Goal: Check status: Check status

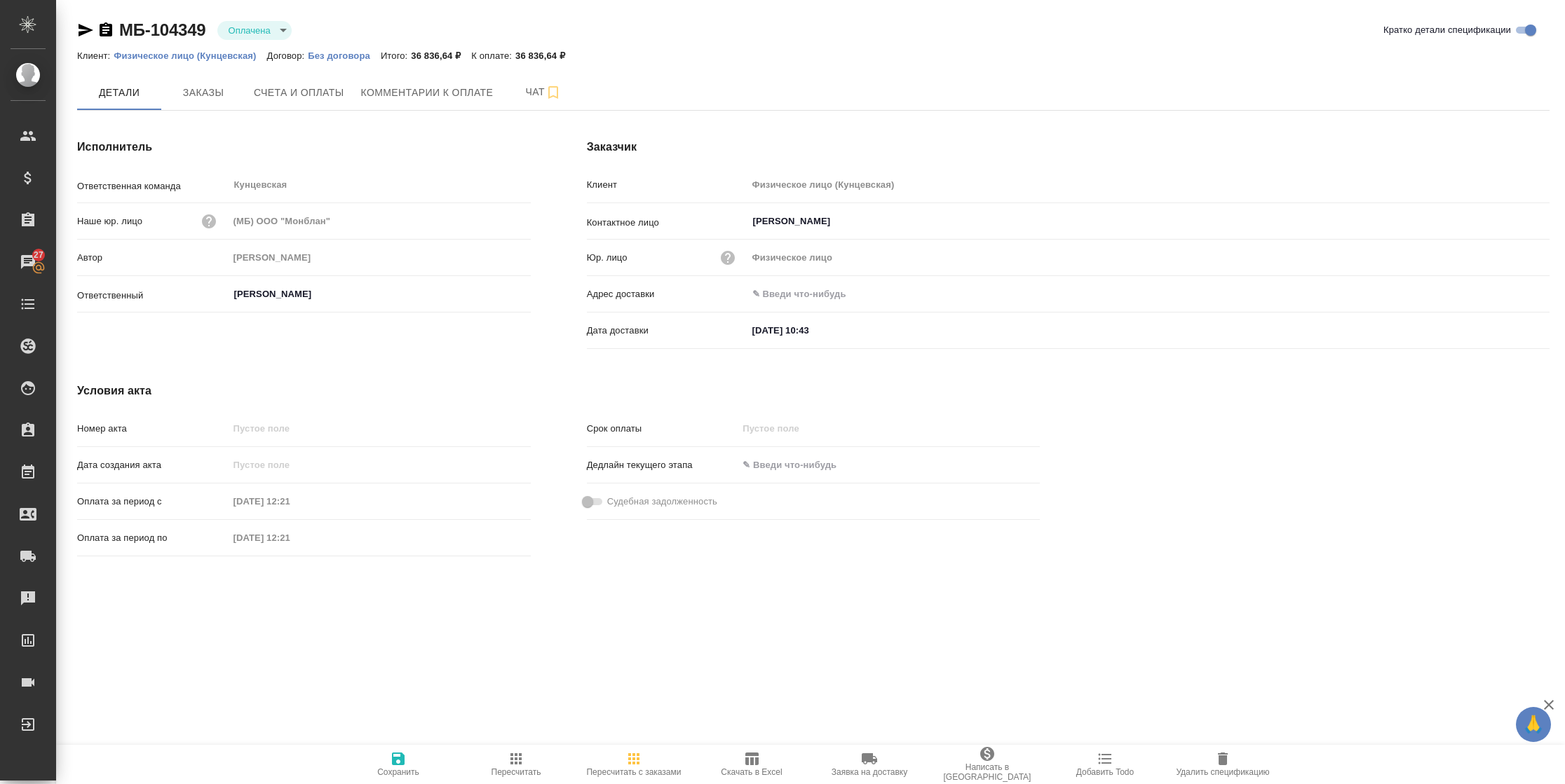
click at [280, 111] on div "Исполнитель Ответственная команда Кунцевская ​ Наше юр. лицо (МБ) ООО "Монблан"…" at bounding box center [304, 247] width 510 height 272
click at [287, 101] on button "Счета и оплаты" at bounding box center [299, 93] width 107 height 35
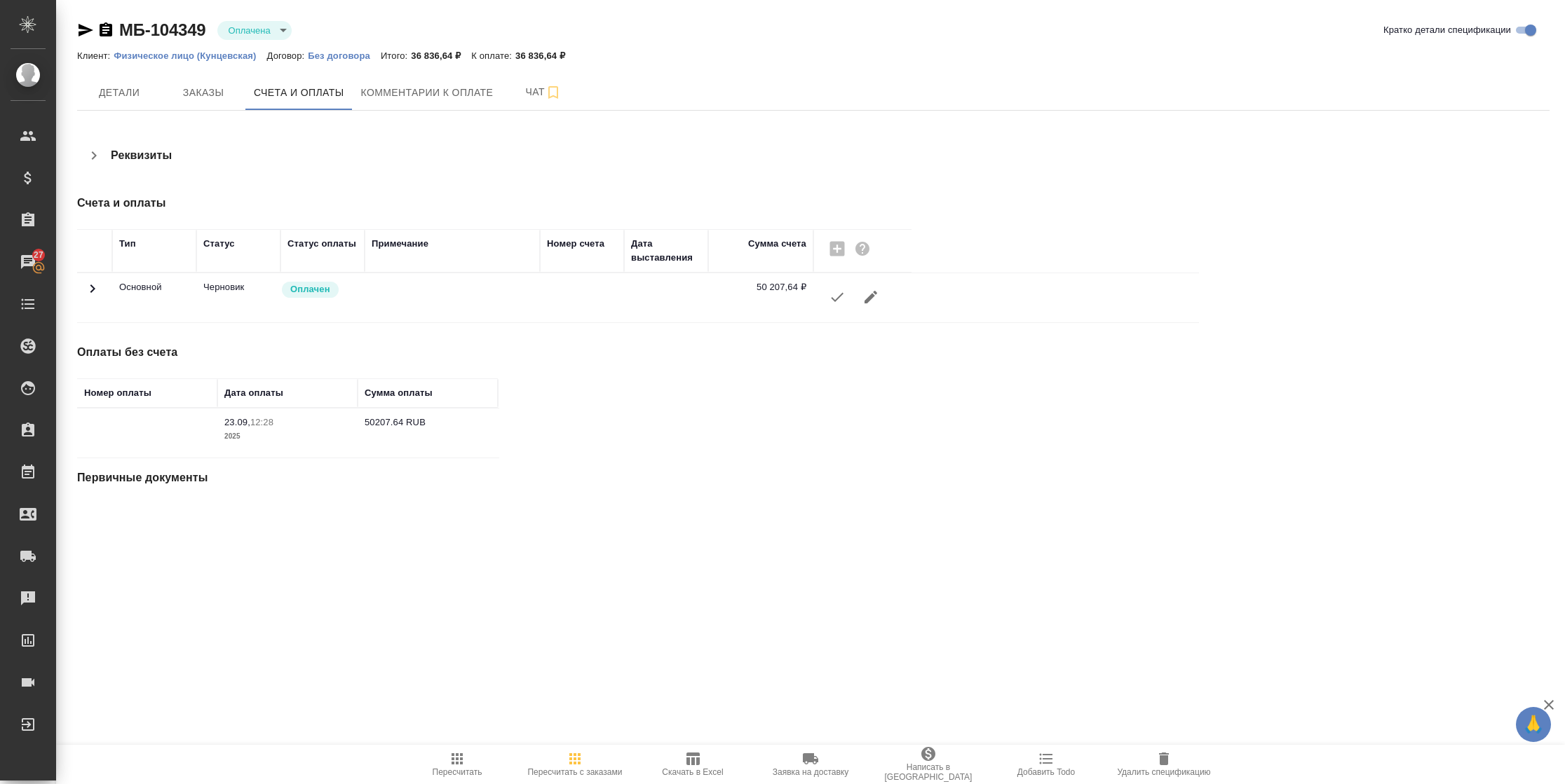
click at [86, 283] on icon at bounding box center [92, 288] width 17 height 17
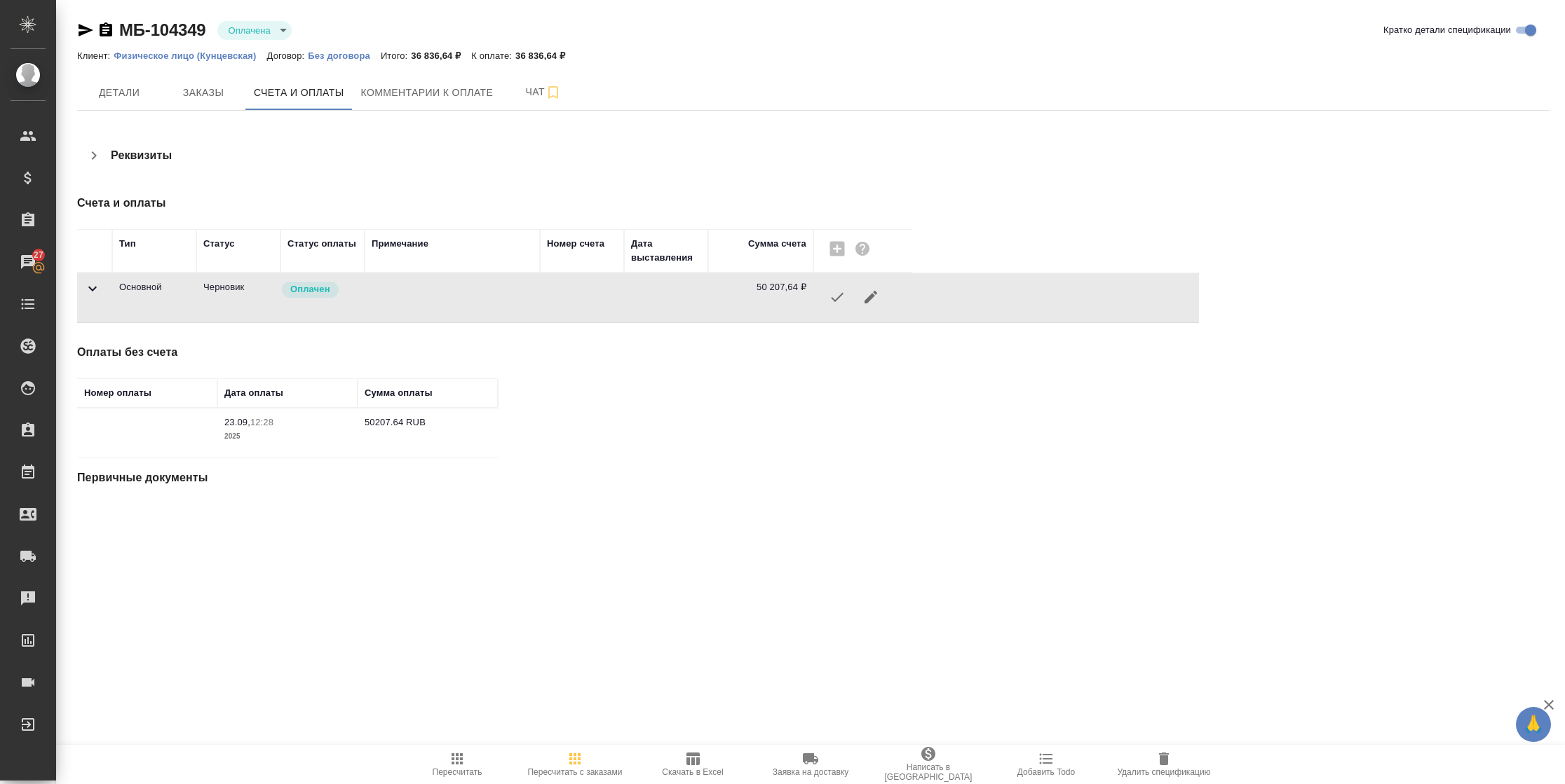
click at [98, 293] on icon at bounding box center [92, 288] width 17 height 17
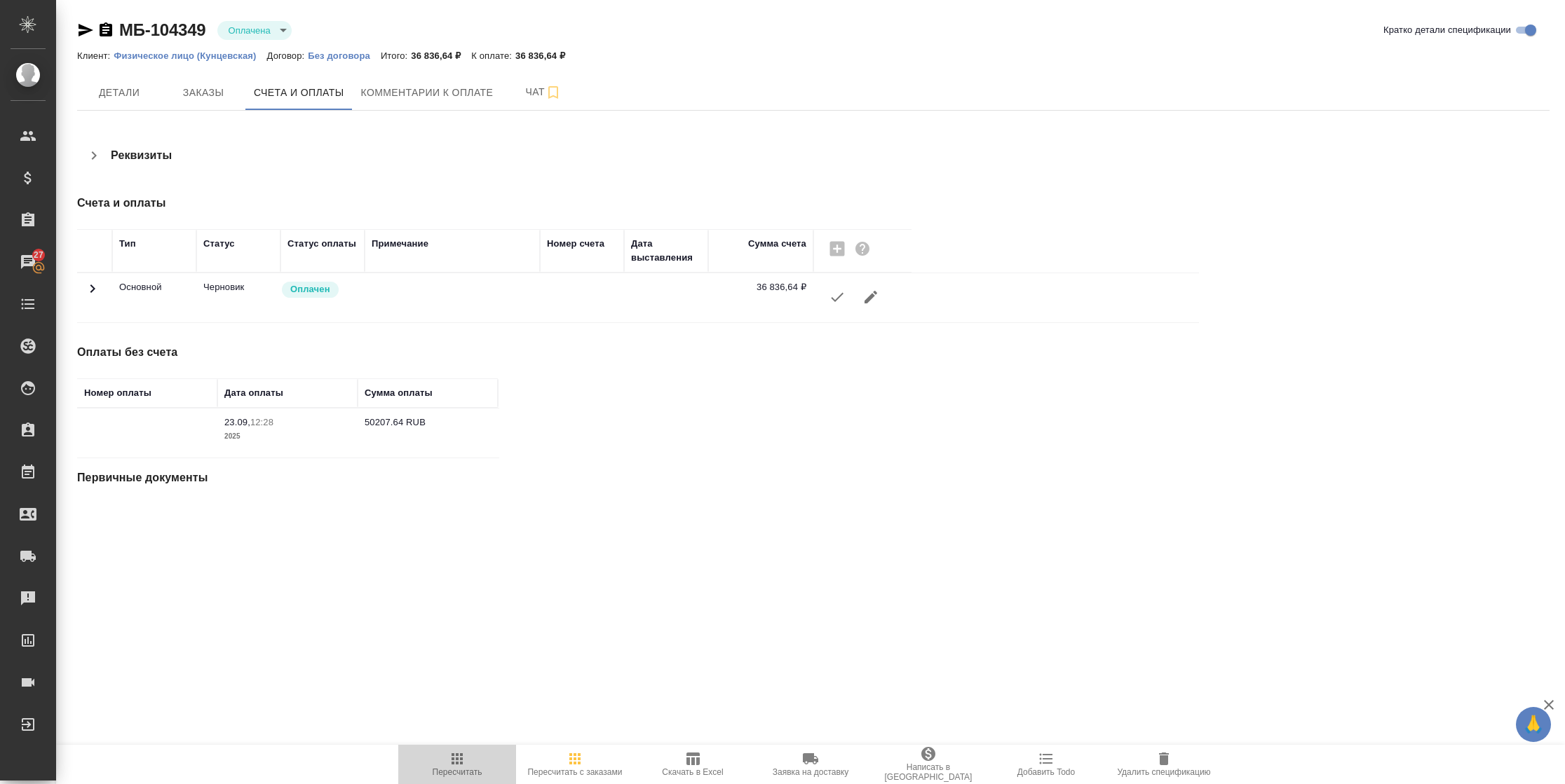
click at [461, 769] on span "Пересчитать" at bounding box center [458, 771] width 50 height 10
click at [455, 770] on span "Пересчитать" at bounding box center [458, 771] width 50 height 10
click at [99, 296] on icon at bounding box center [92, 288] width 17 height 17
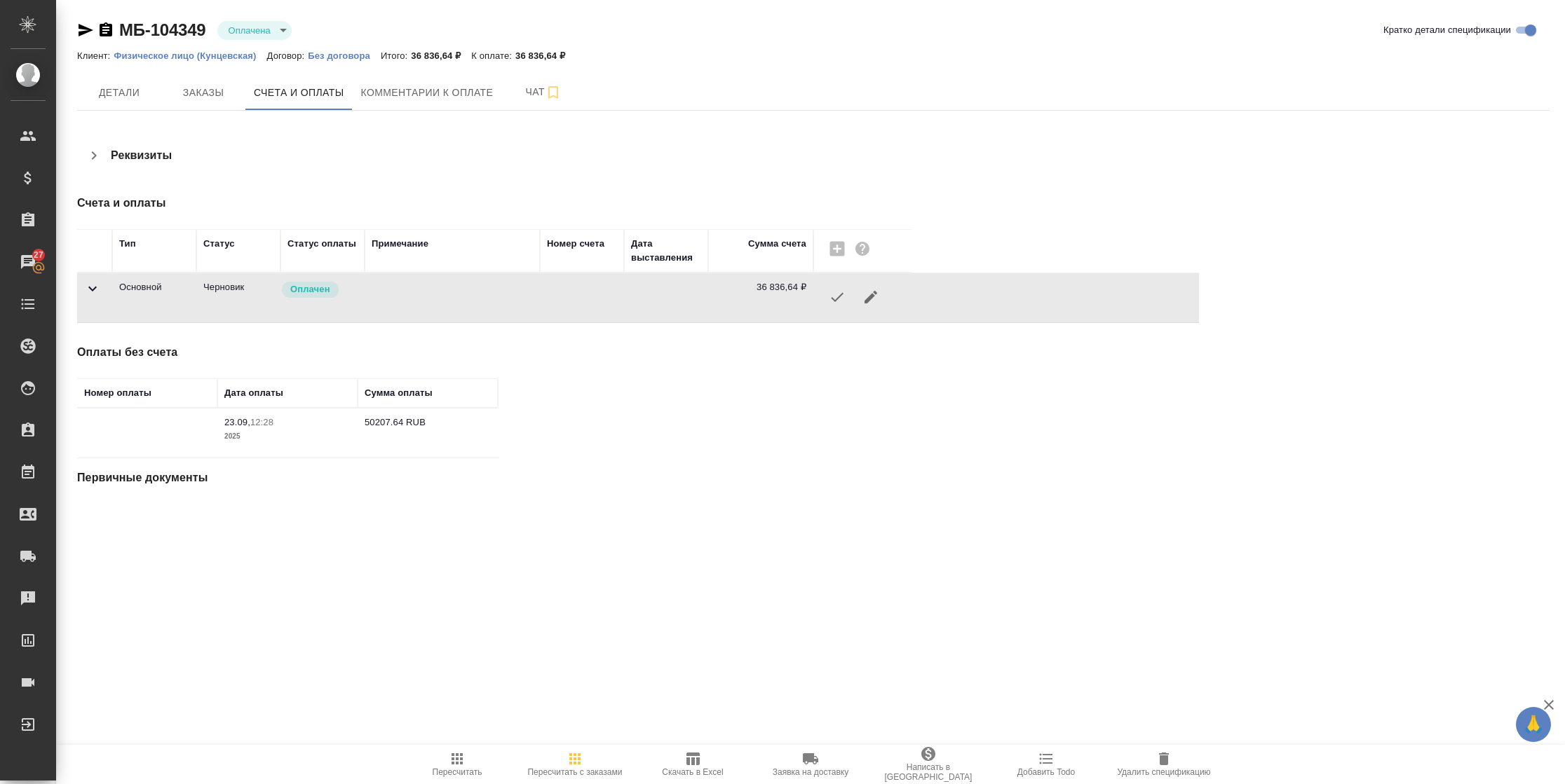
click at [327, 450] on td "23.09, 12:28 2025" at bounding box center [287, 432] width 141 height 49
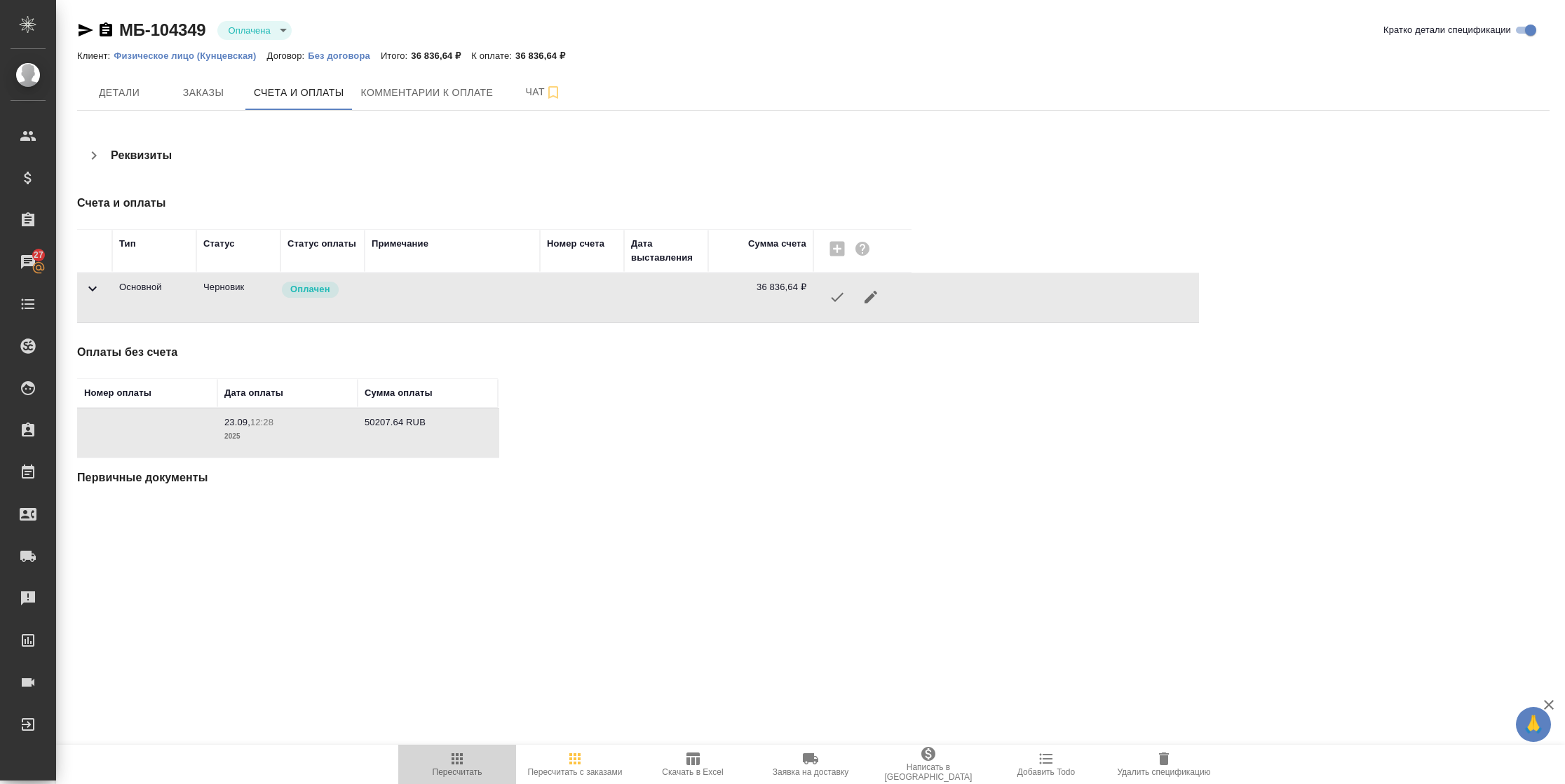
click at [444, 760] on span "Пересчитать" at bounding box center [457, 763] width 101 height 26
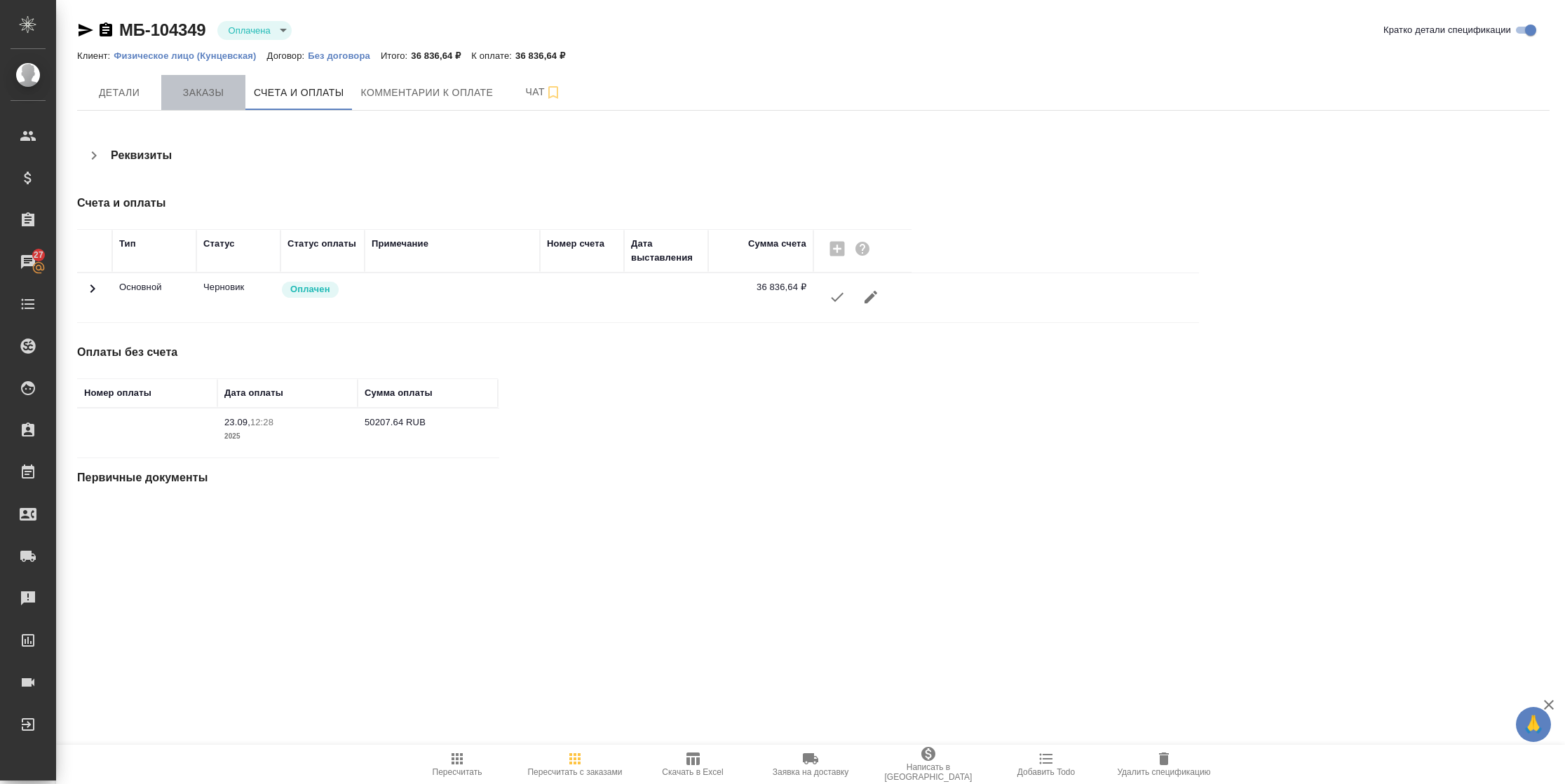
click at [199, 101] on button "Заказы" at bounding box center [203, 93] width 84 height 35
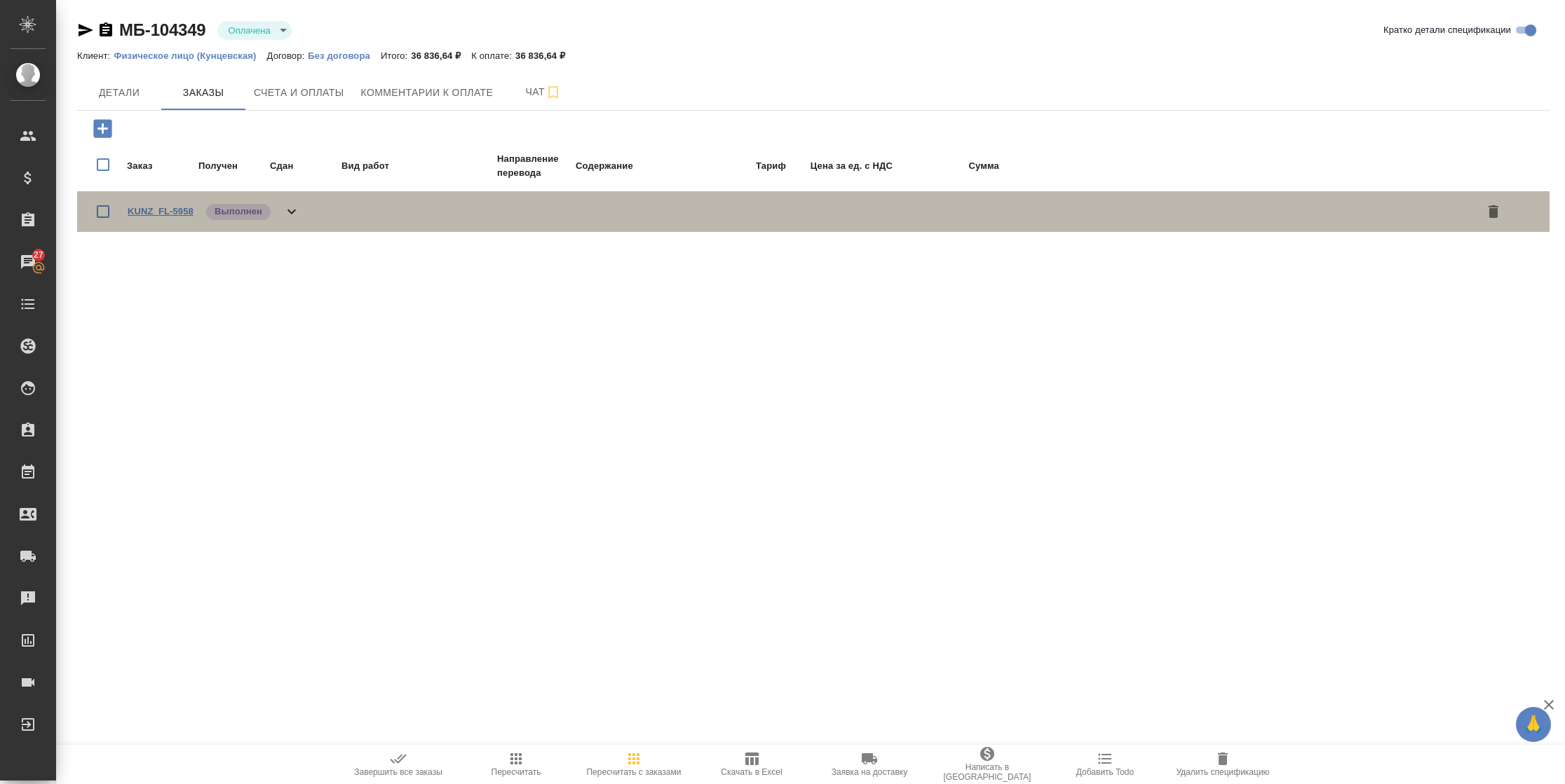
click at [163, 210] on link "KUNZ_FL-5958" at bounding box center [160, 211] width 66 height 10
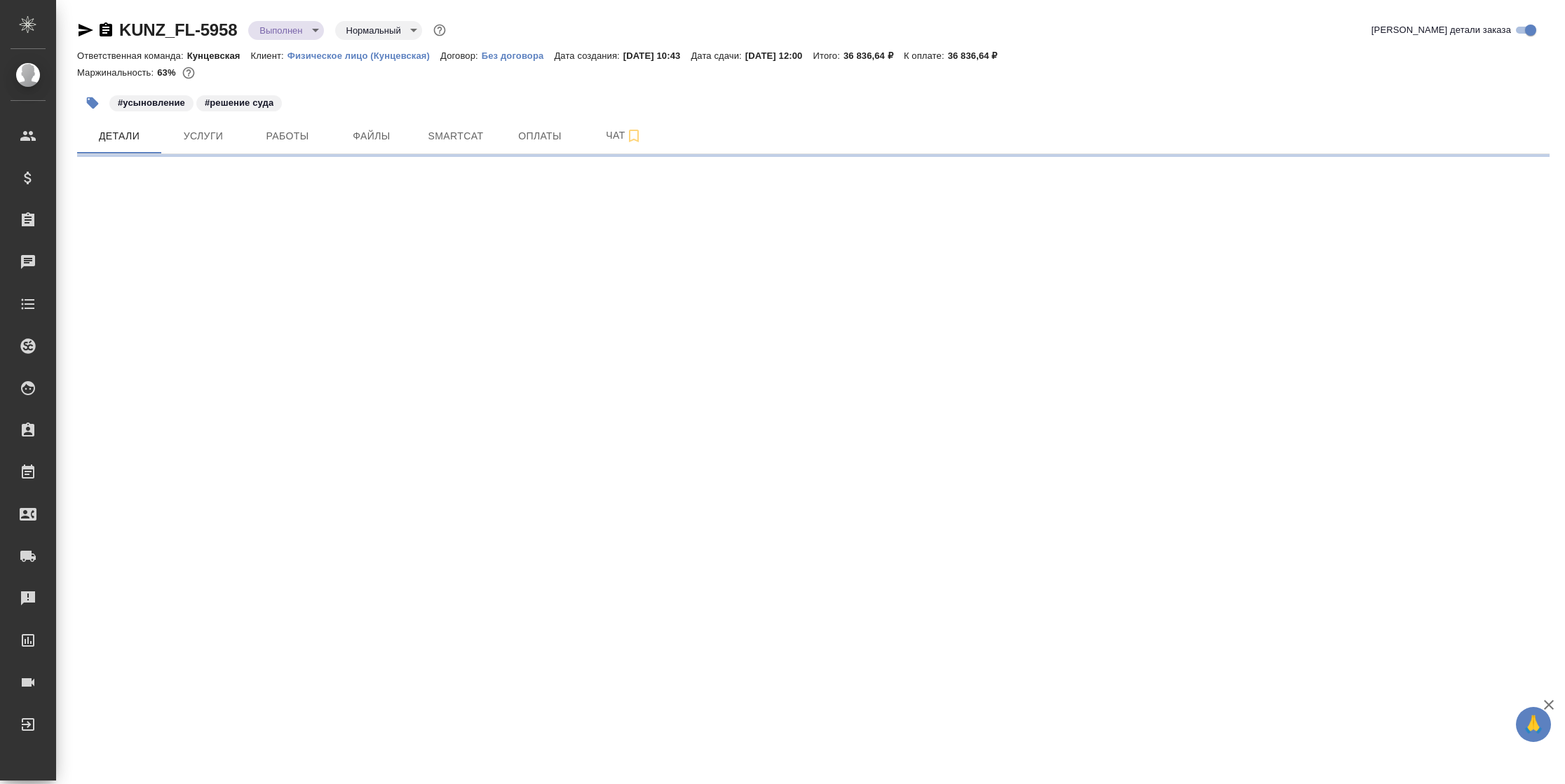
select select "RU"
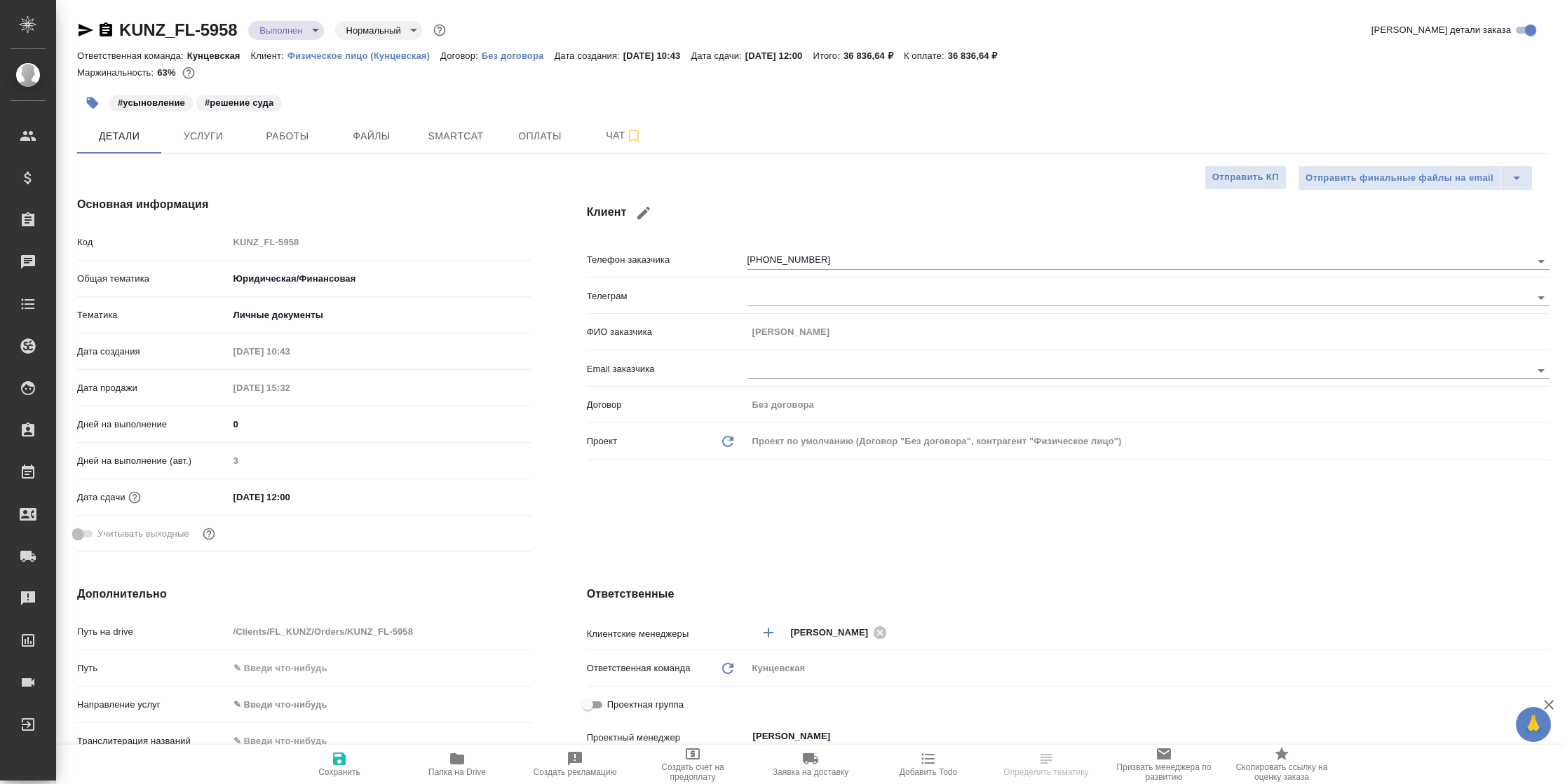
type textarea "x"
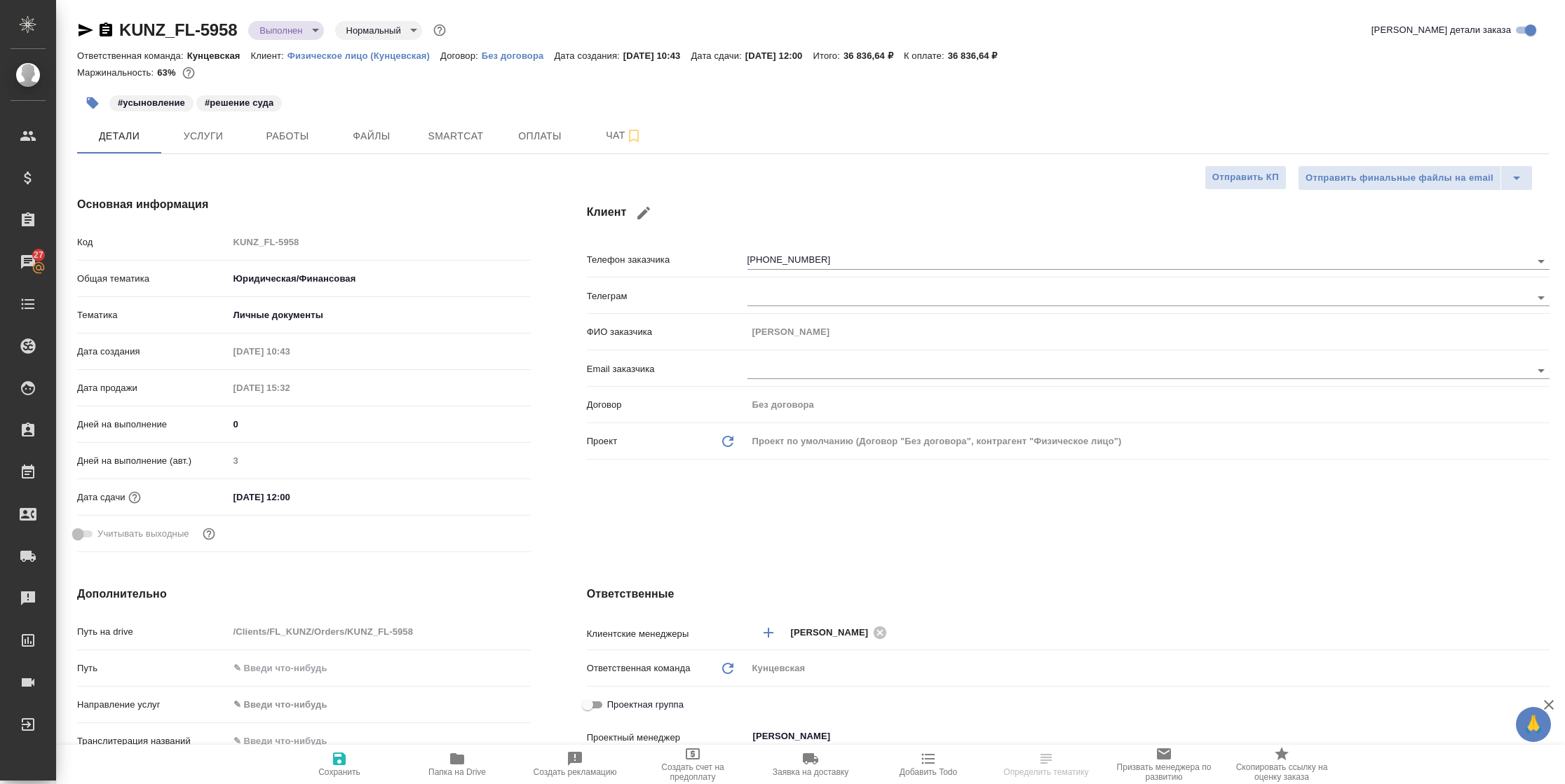
type textarea "x"
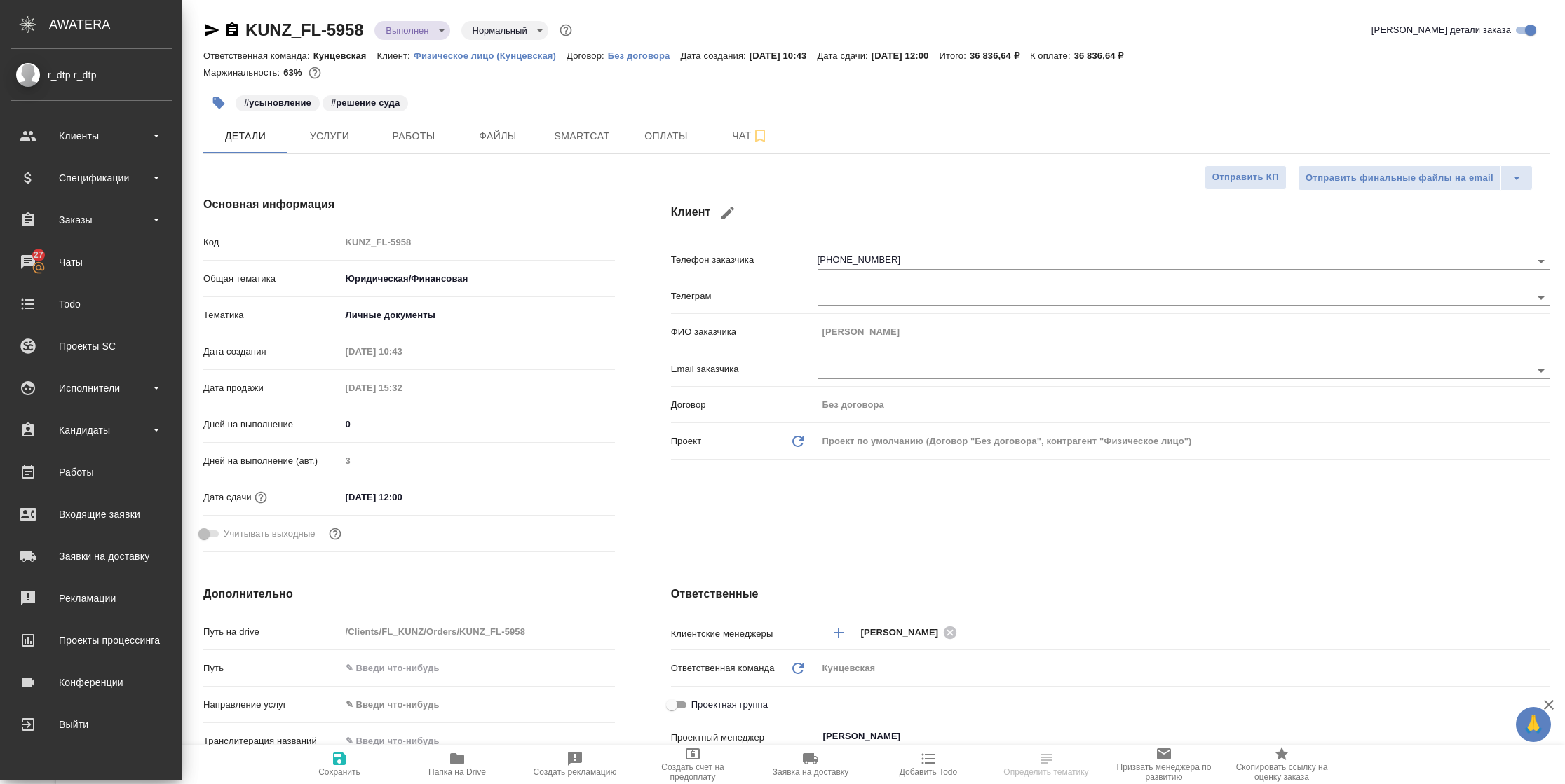
type textarea "x"
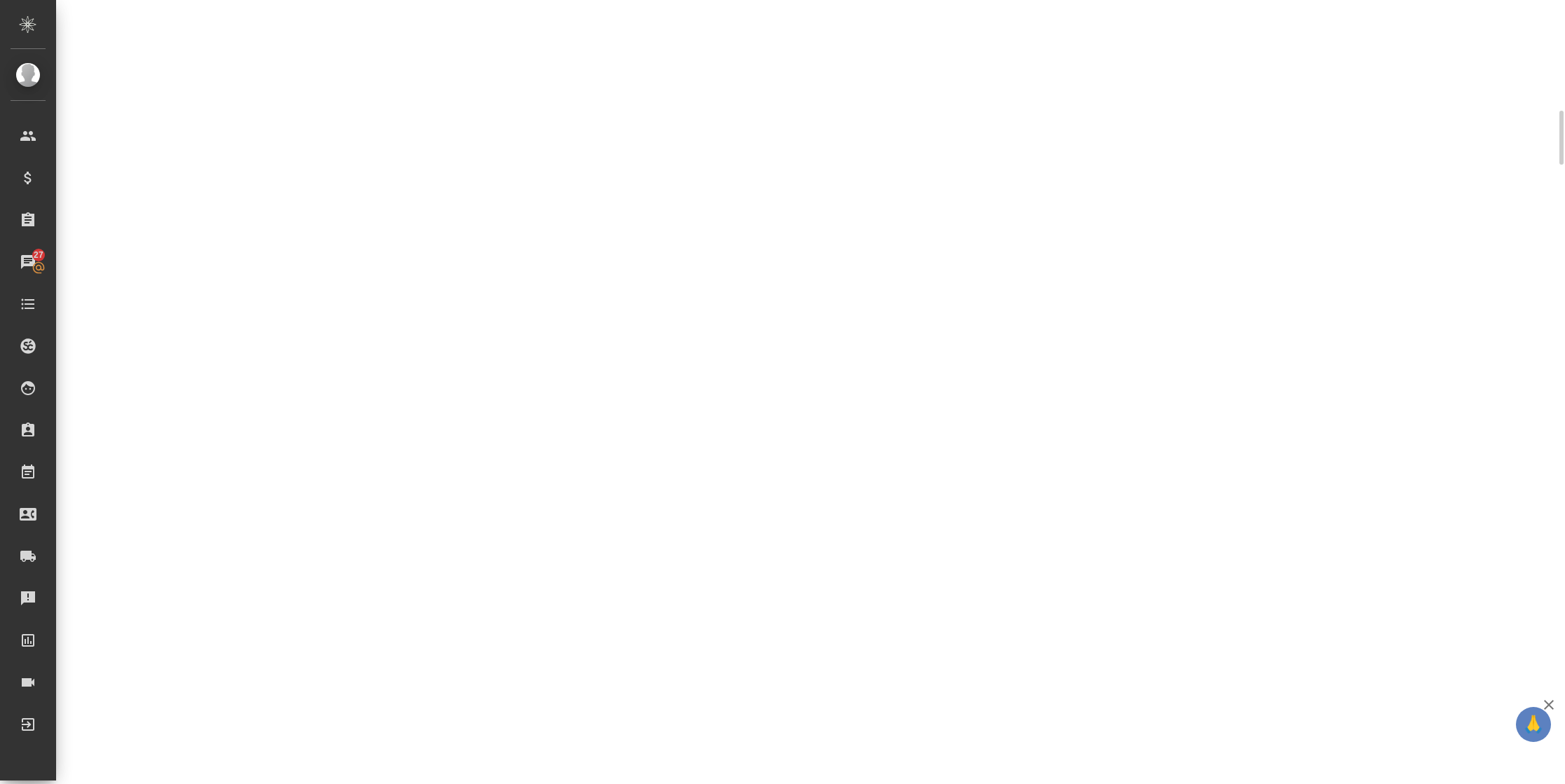
scroll to position [333, 0]
select select "RU"
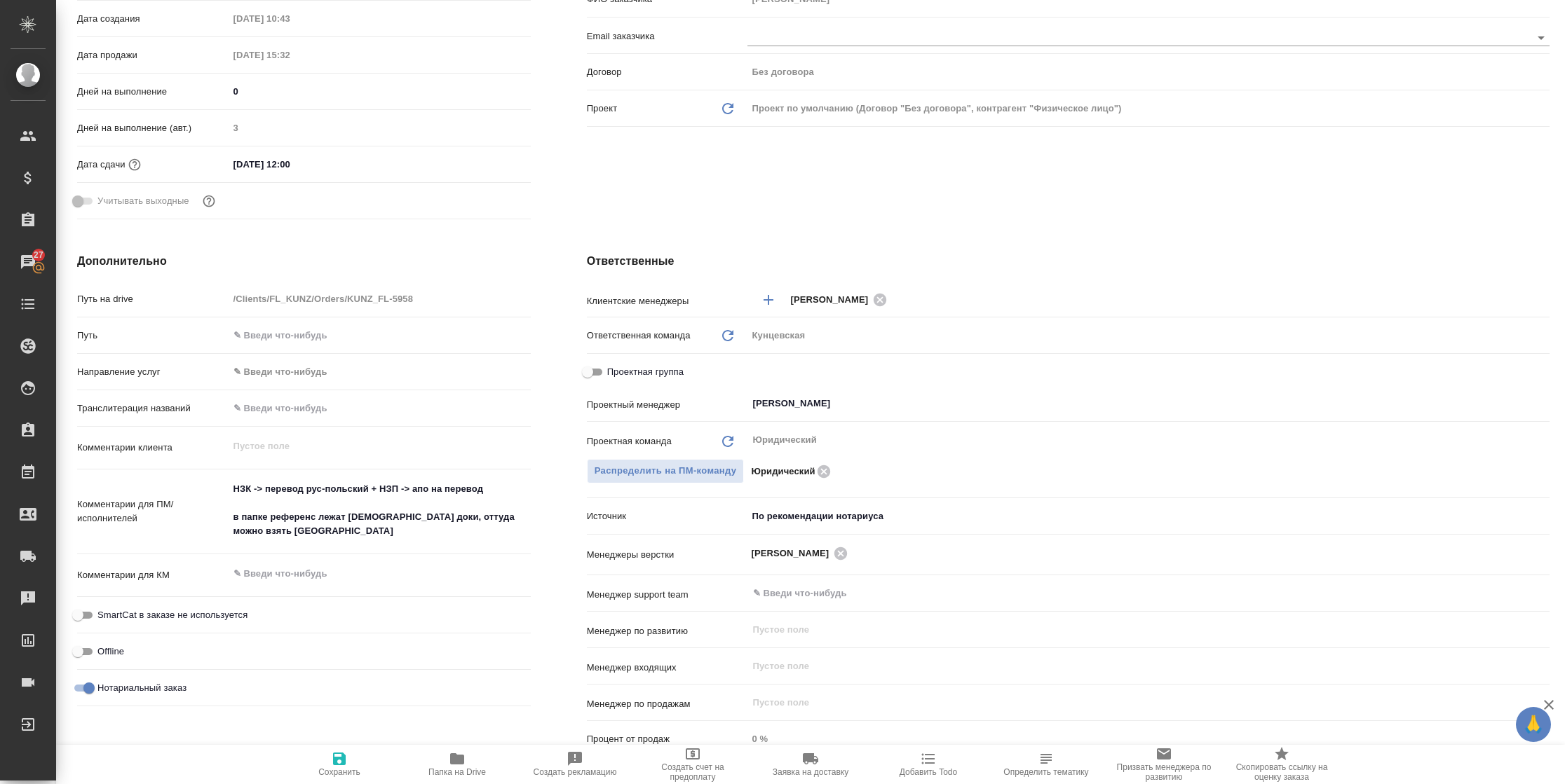
type textarea "x"
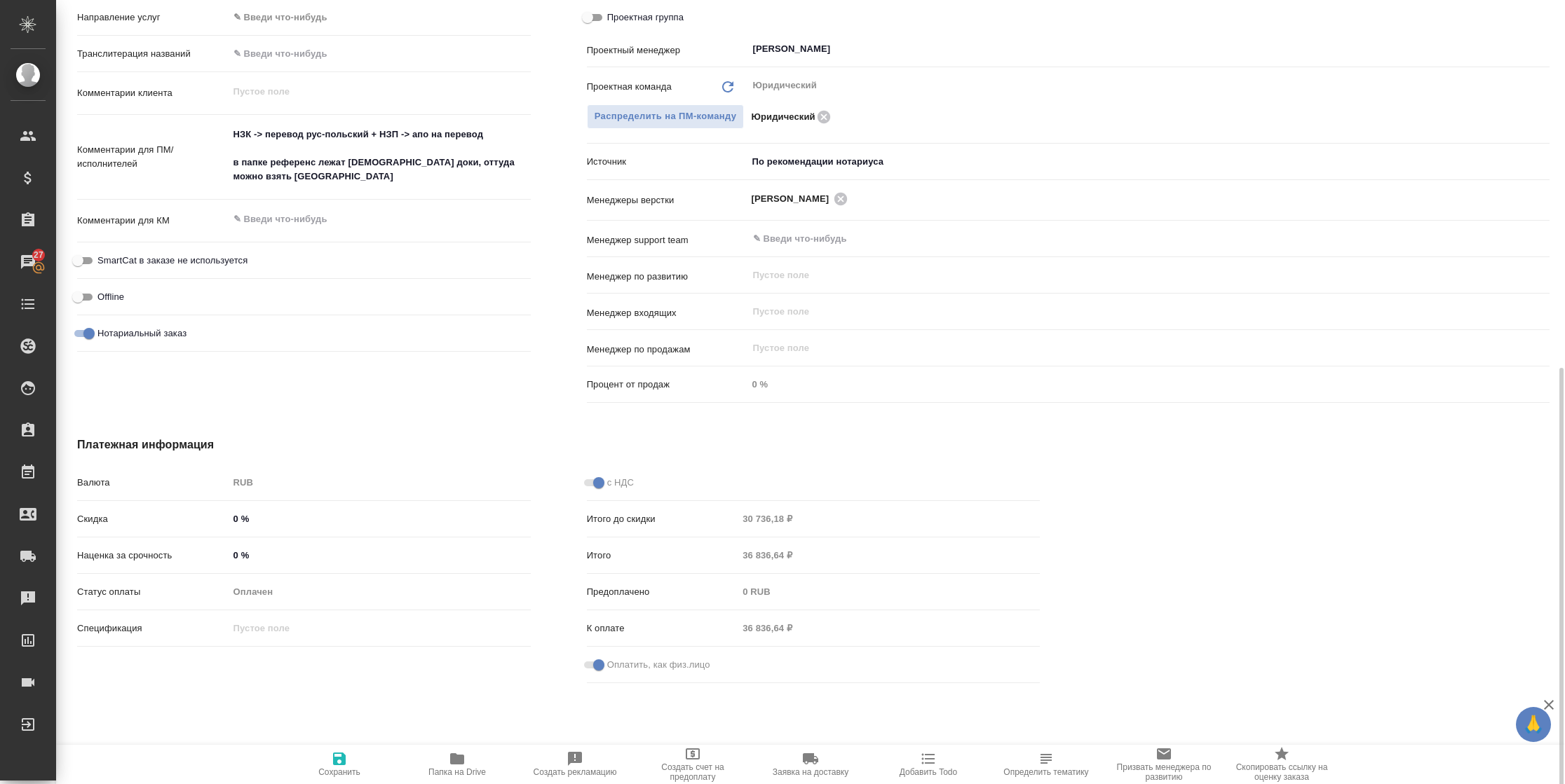
scroll to position [689, 0]
type textarea "x"
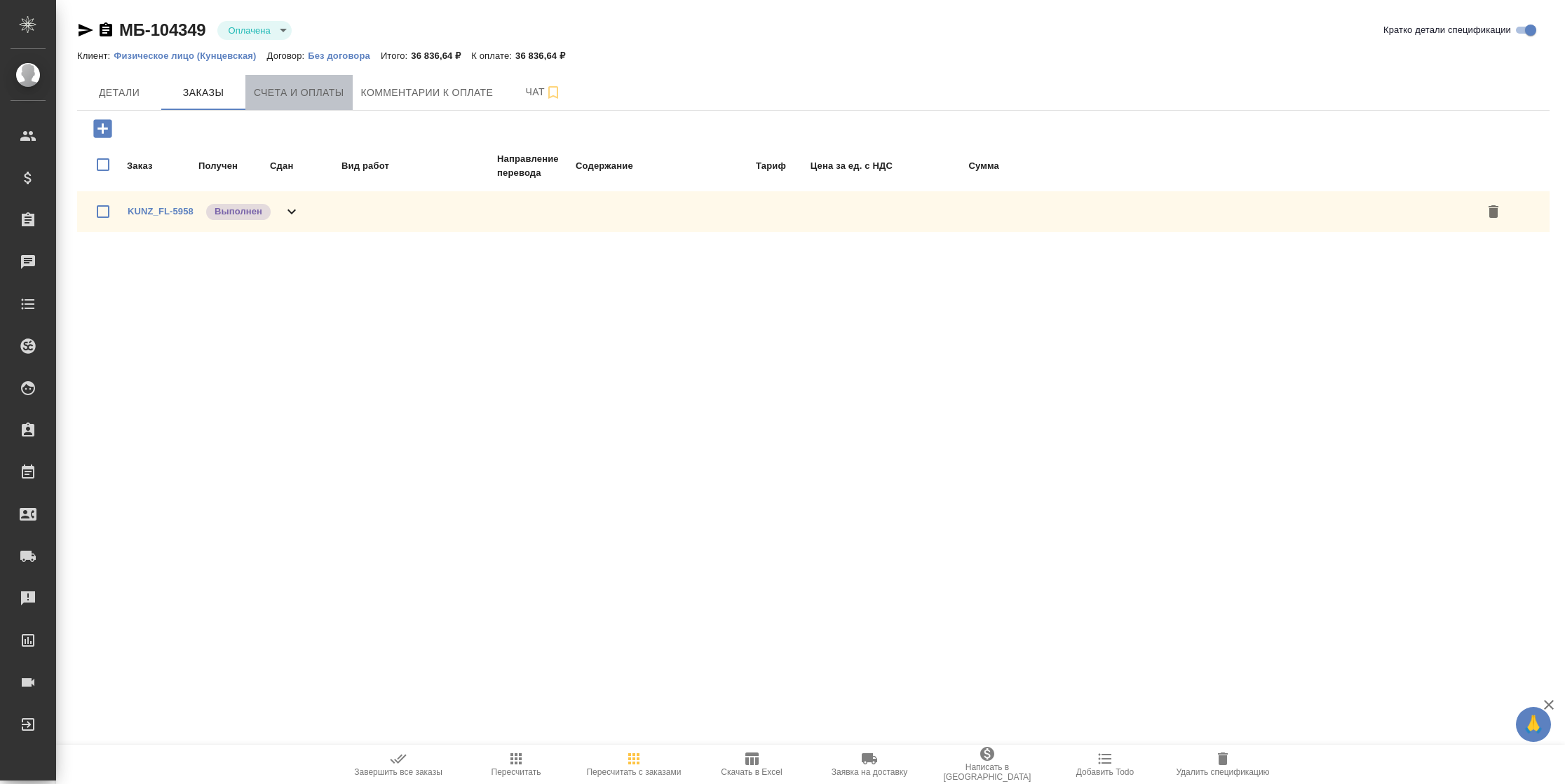
click at [266, 102] on button "Счета и оплаты" at bounding box center [299, 93] width 107 height 35
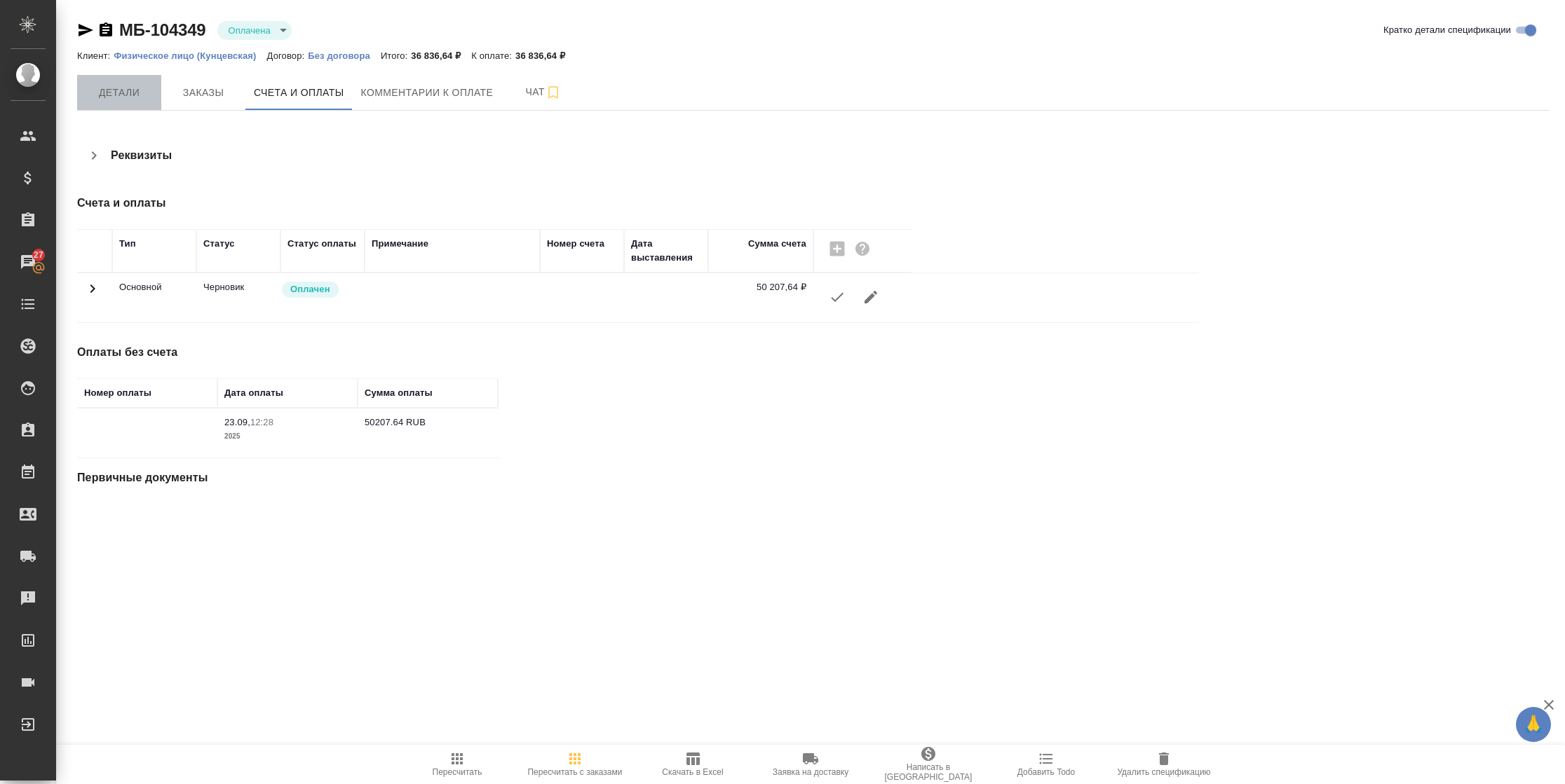
click at [104, 82] on button "Детали" at bounding box center [119, 93] width 84 height 35
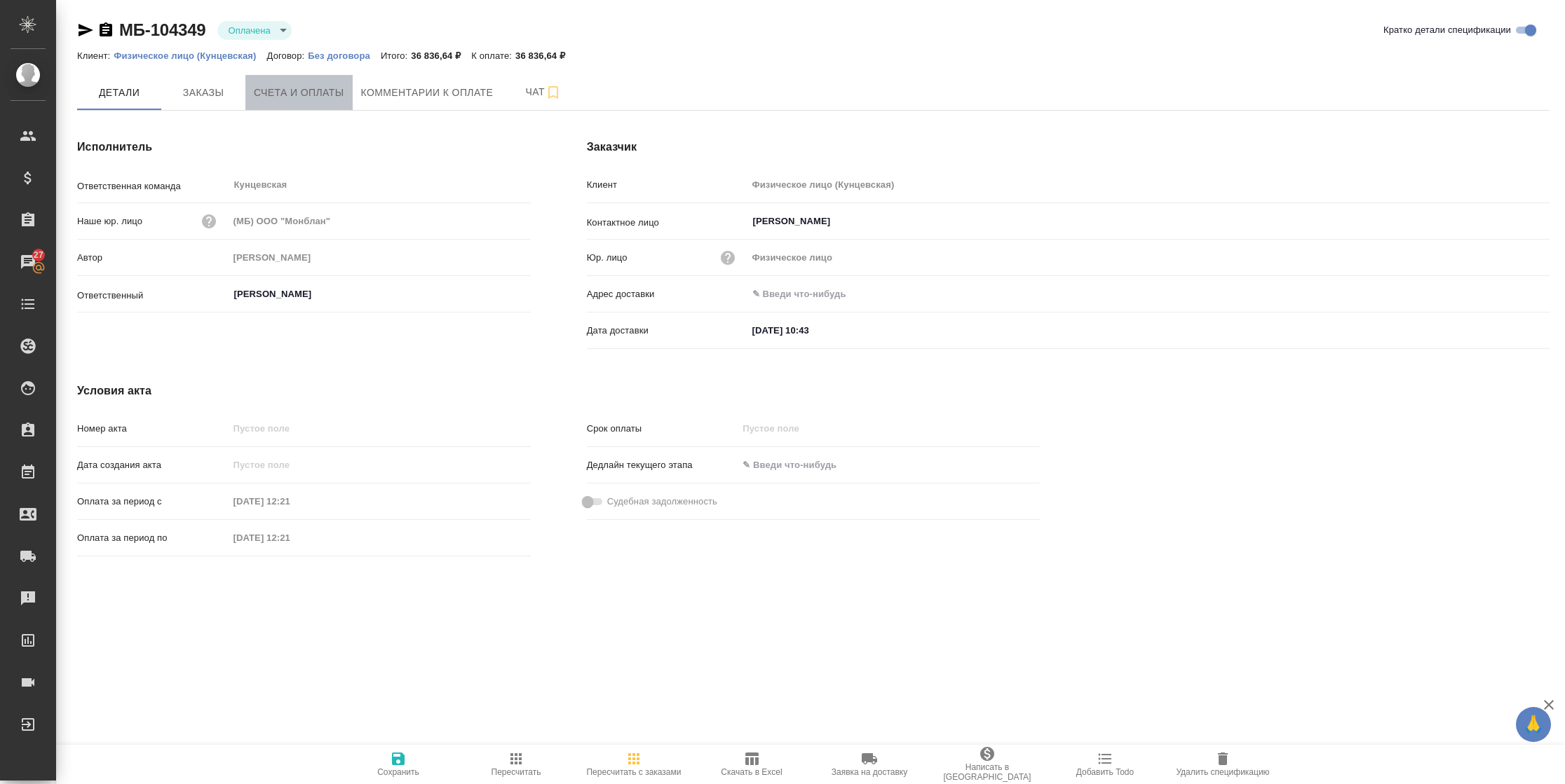
click at [308, 104] on button "Счета и оплаты" at bounding box center [299, 93] width 107 height 35
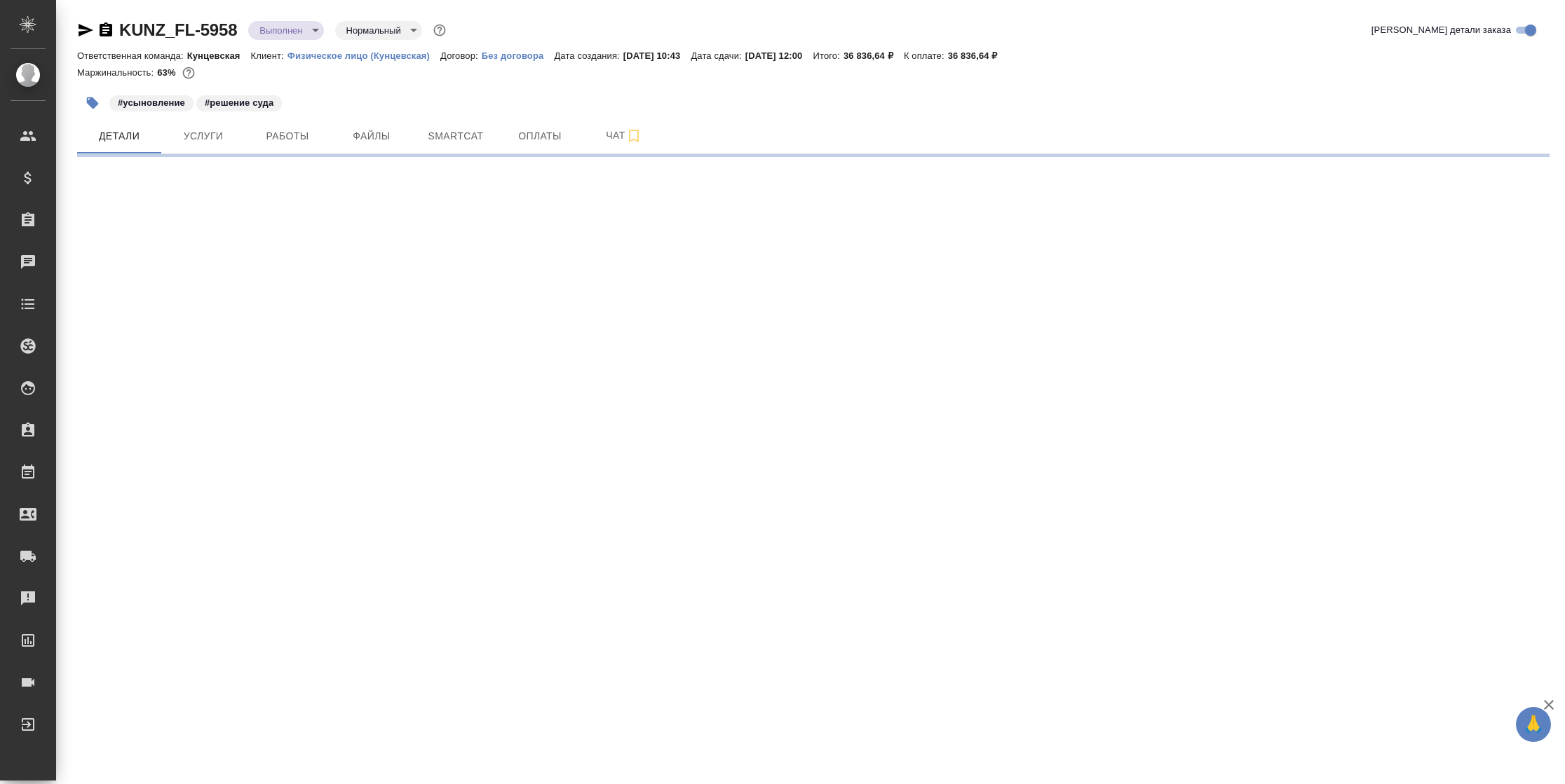
select select "RU"
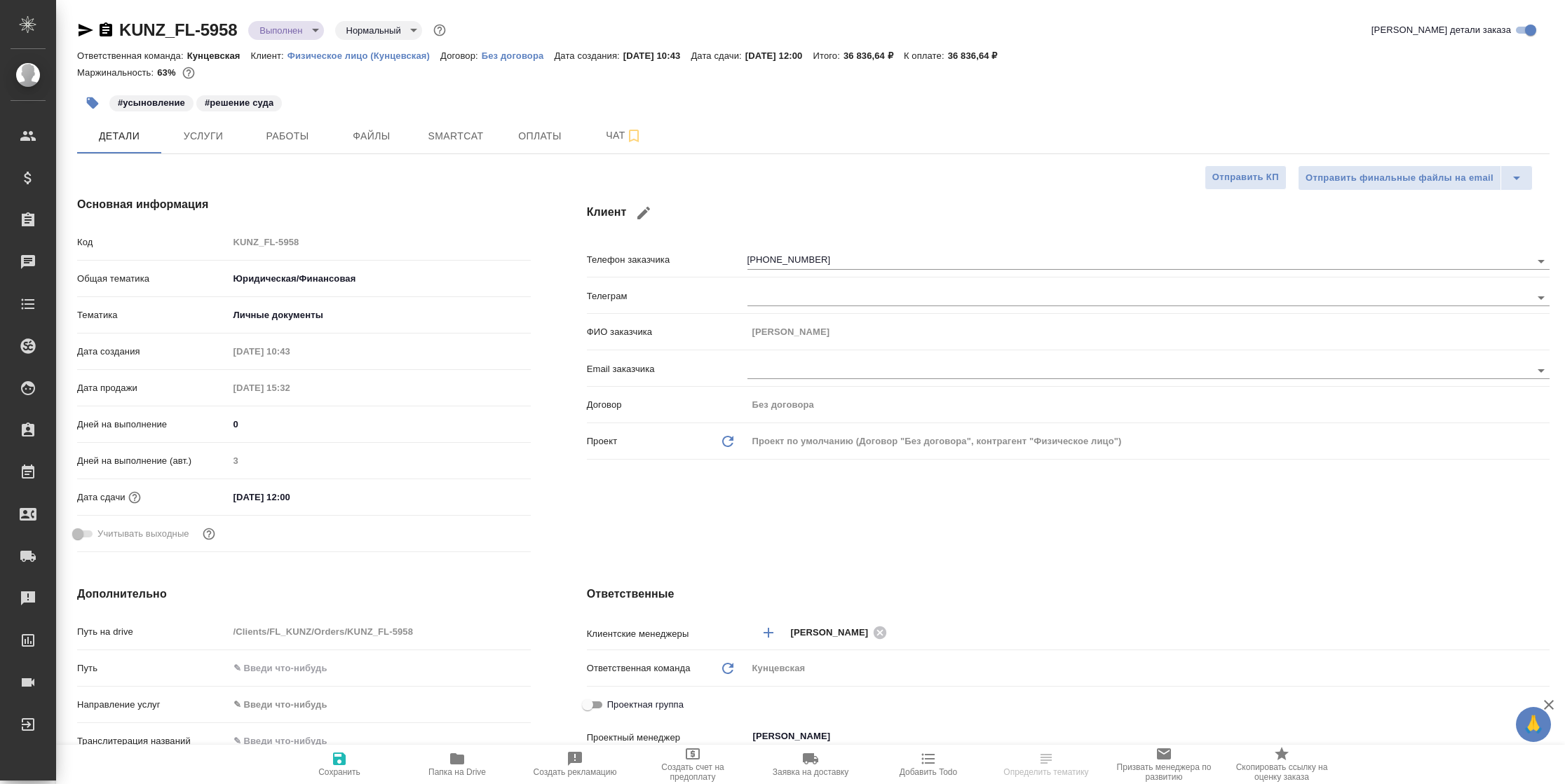
type textarea "x"
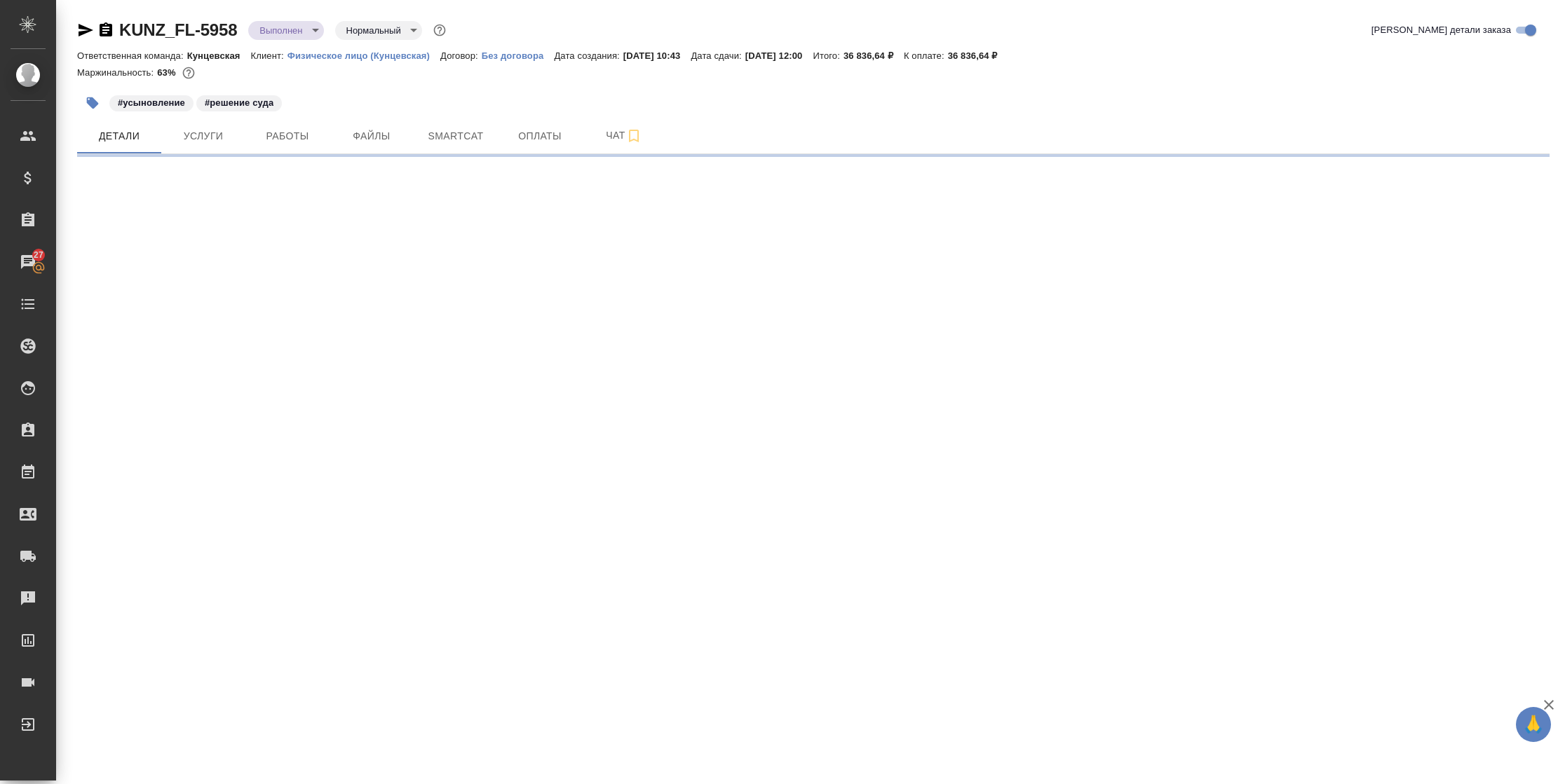
select select "RU"
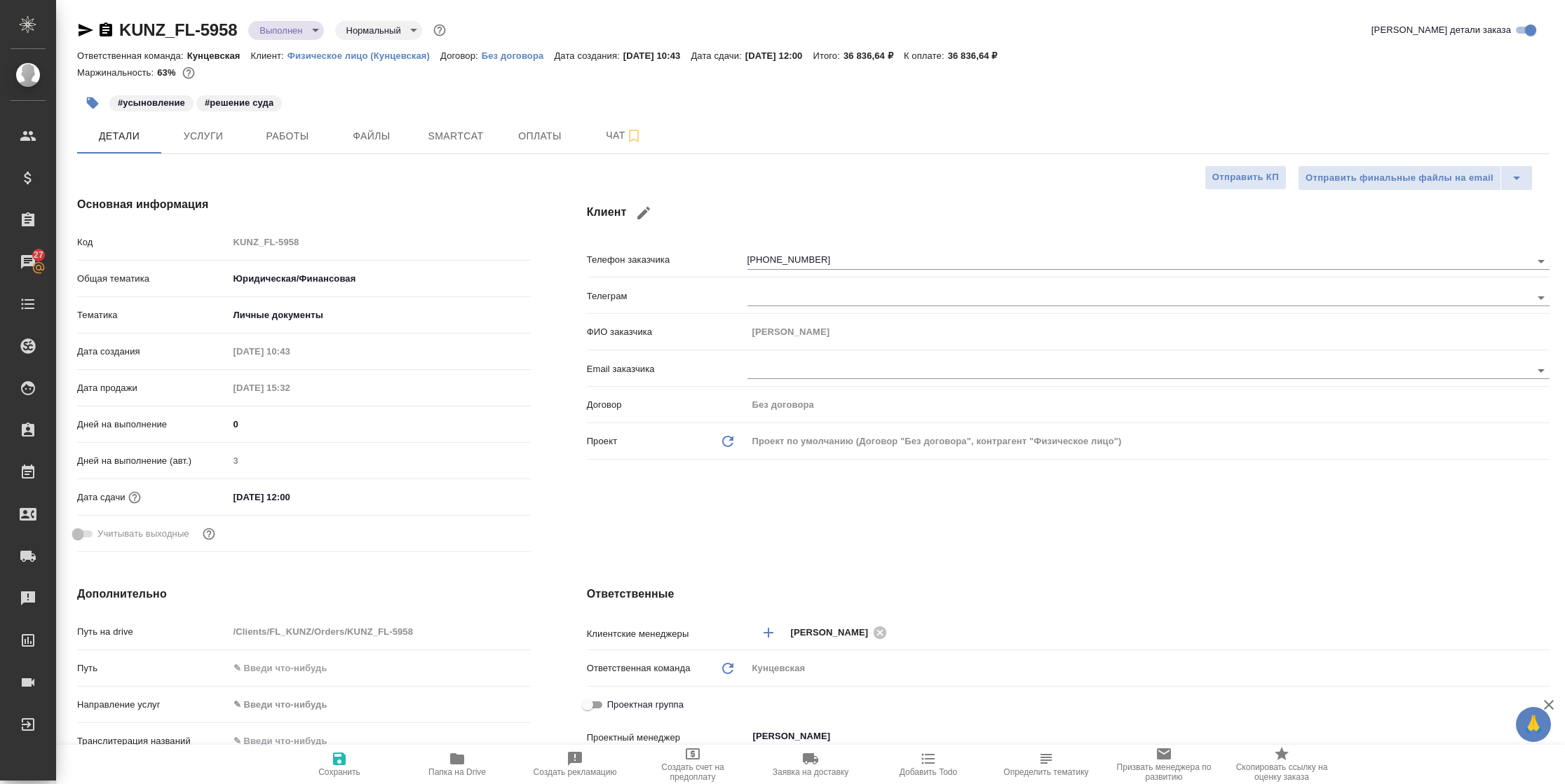
type textarea "x"
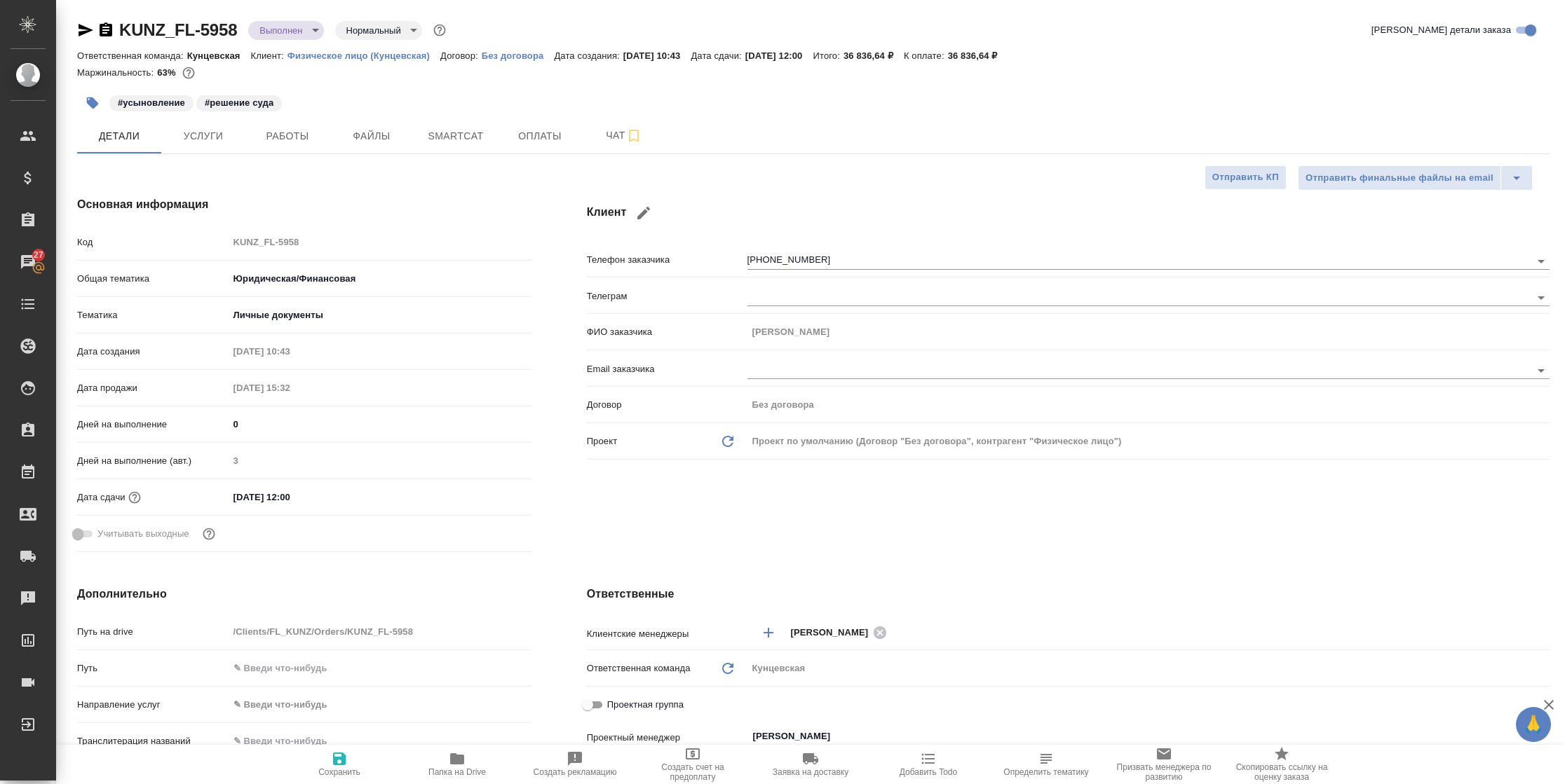
type textarea "x"
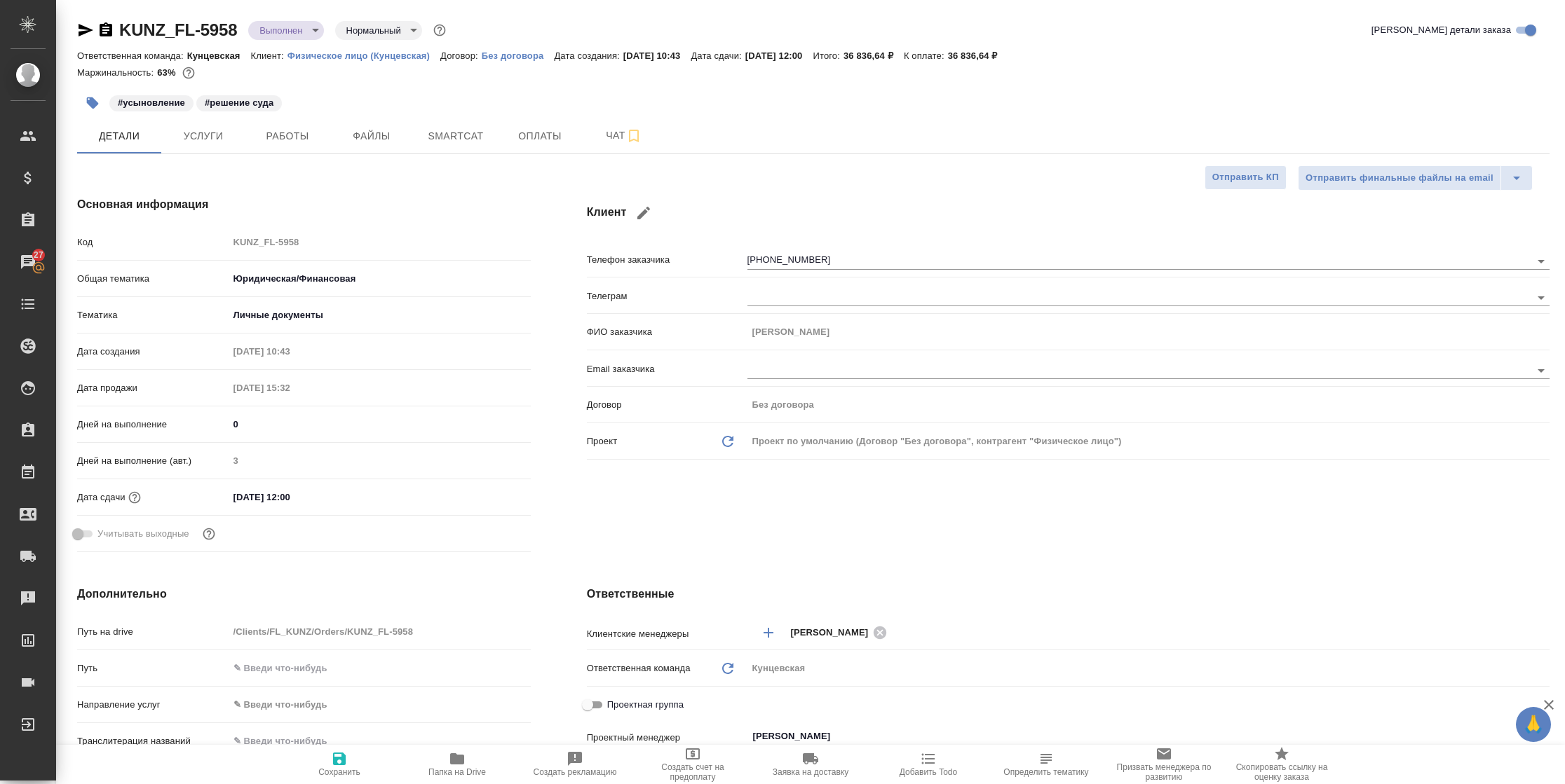
type textarea "x"
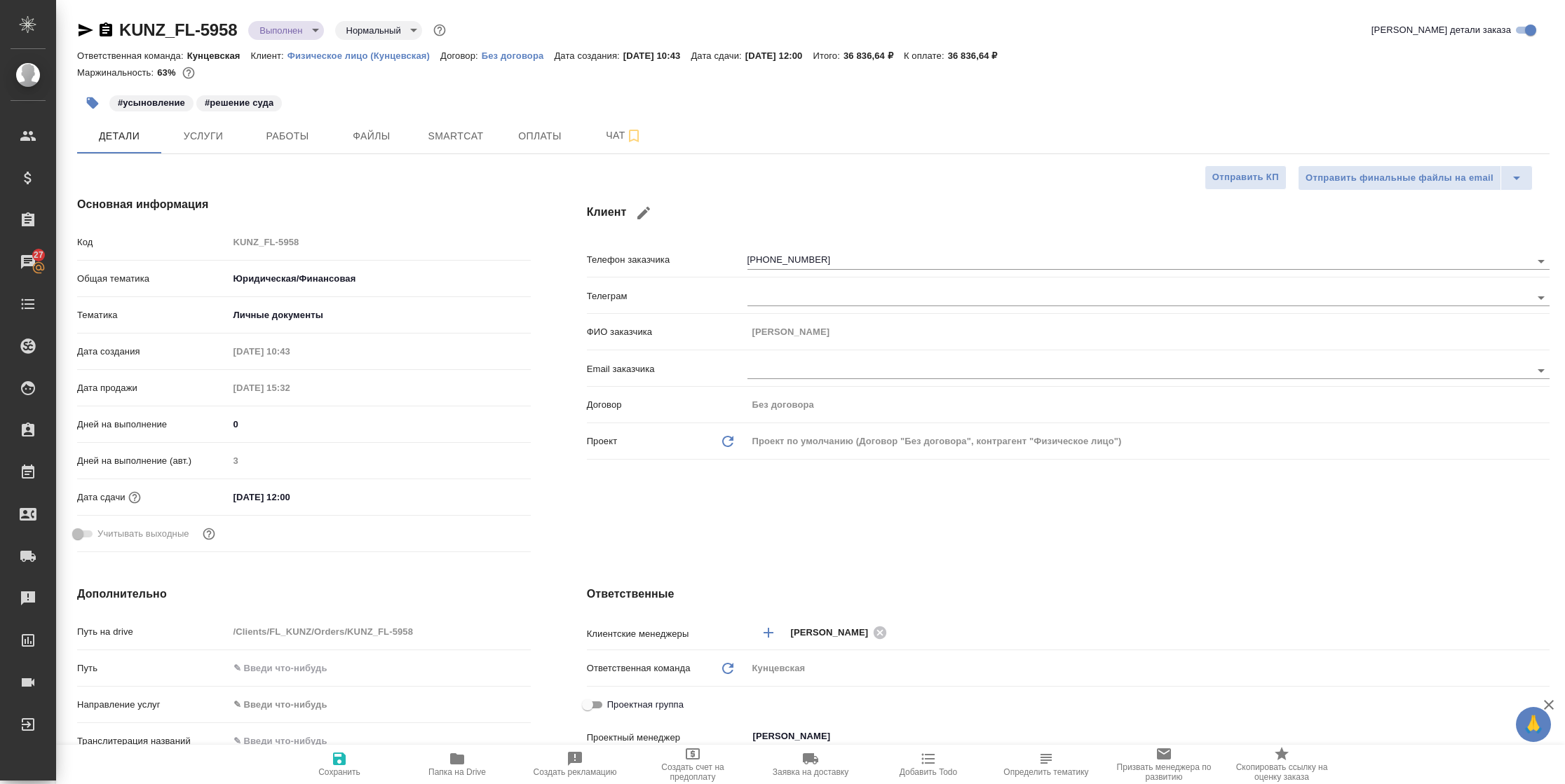
type textarea "x"
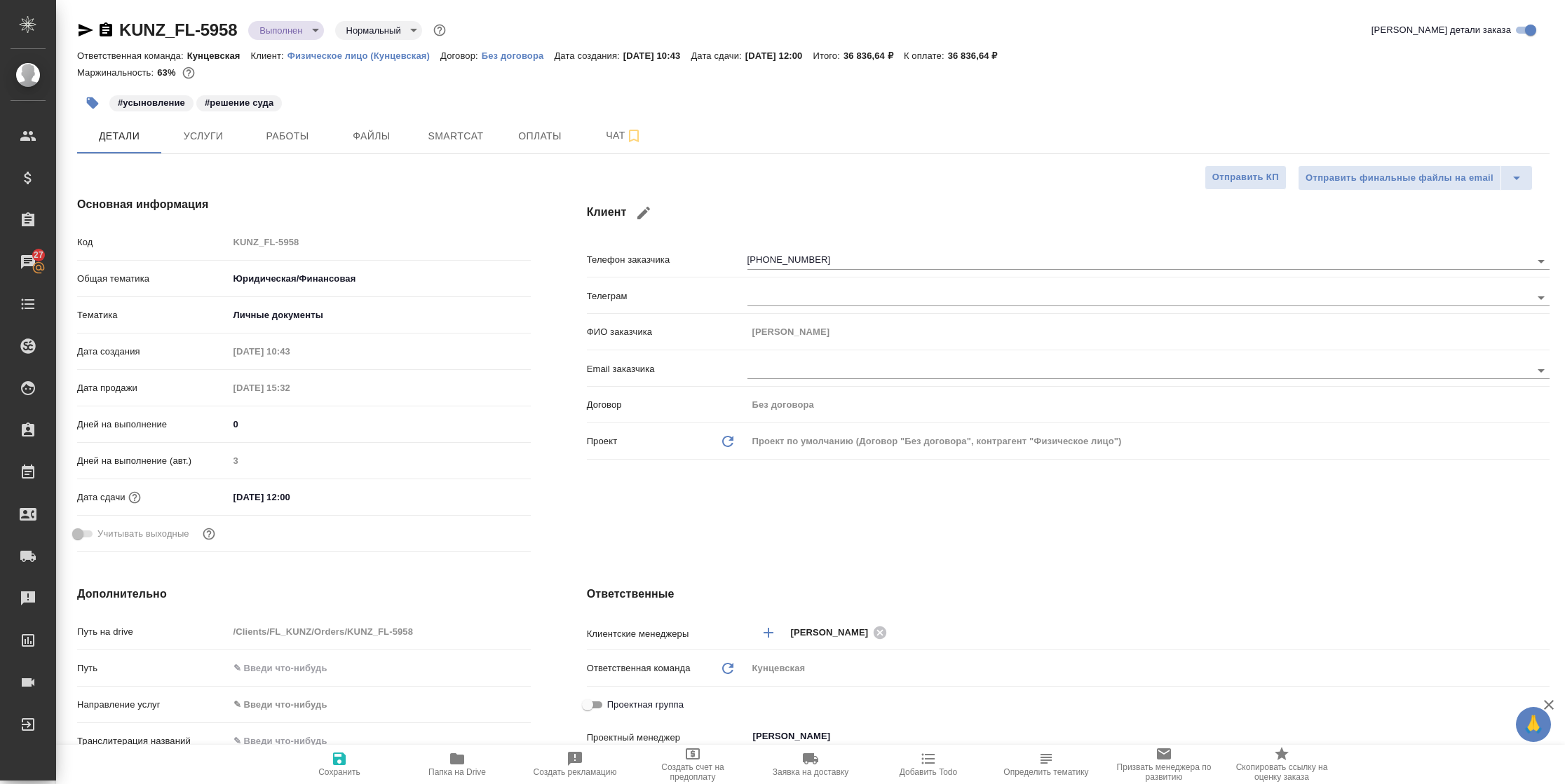
type textarea "x"
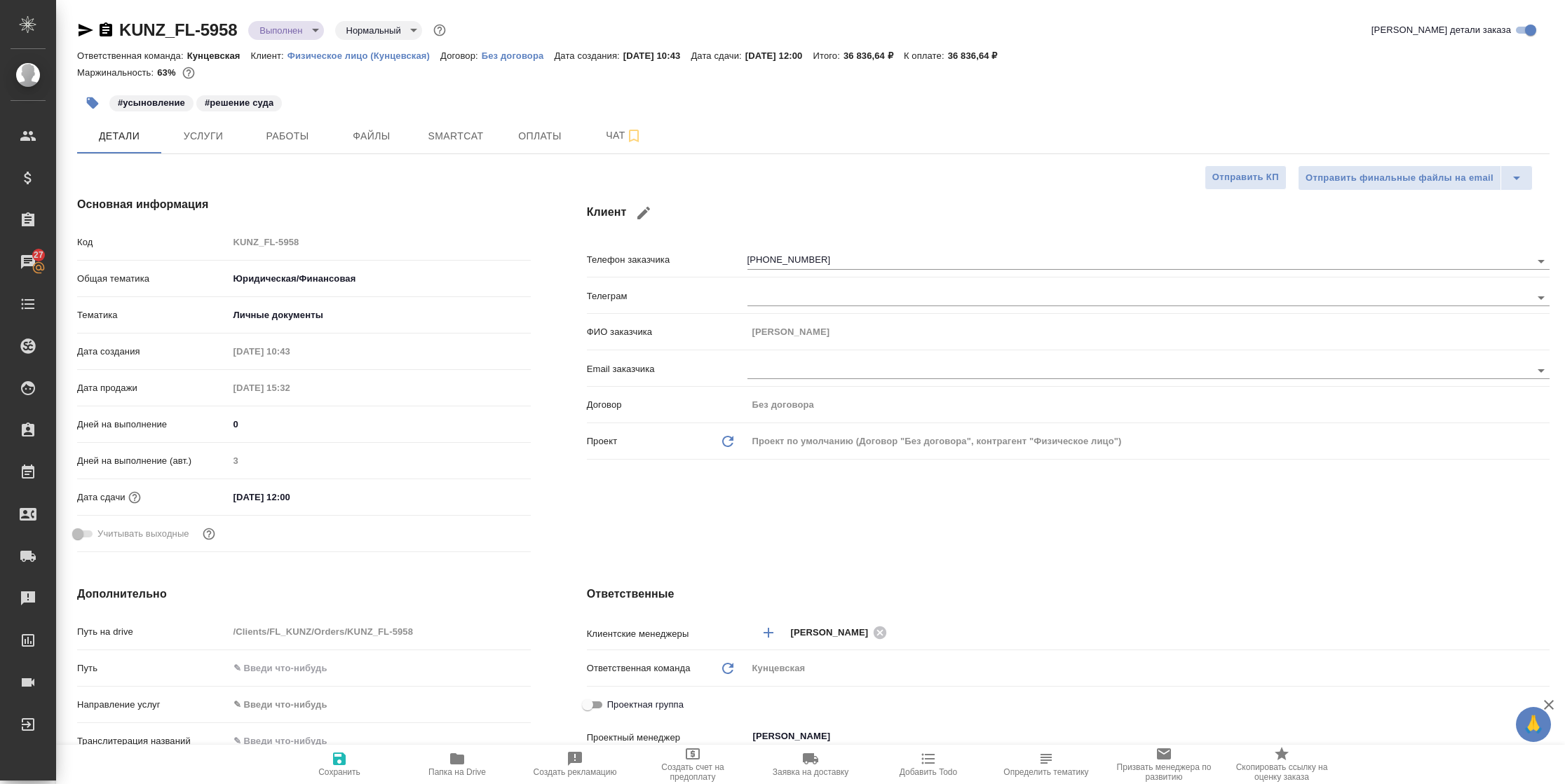
type textarea "x"
